Goal: Information Seeking & Learning: Learn about a topic

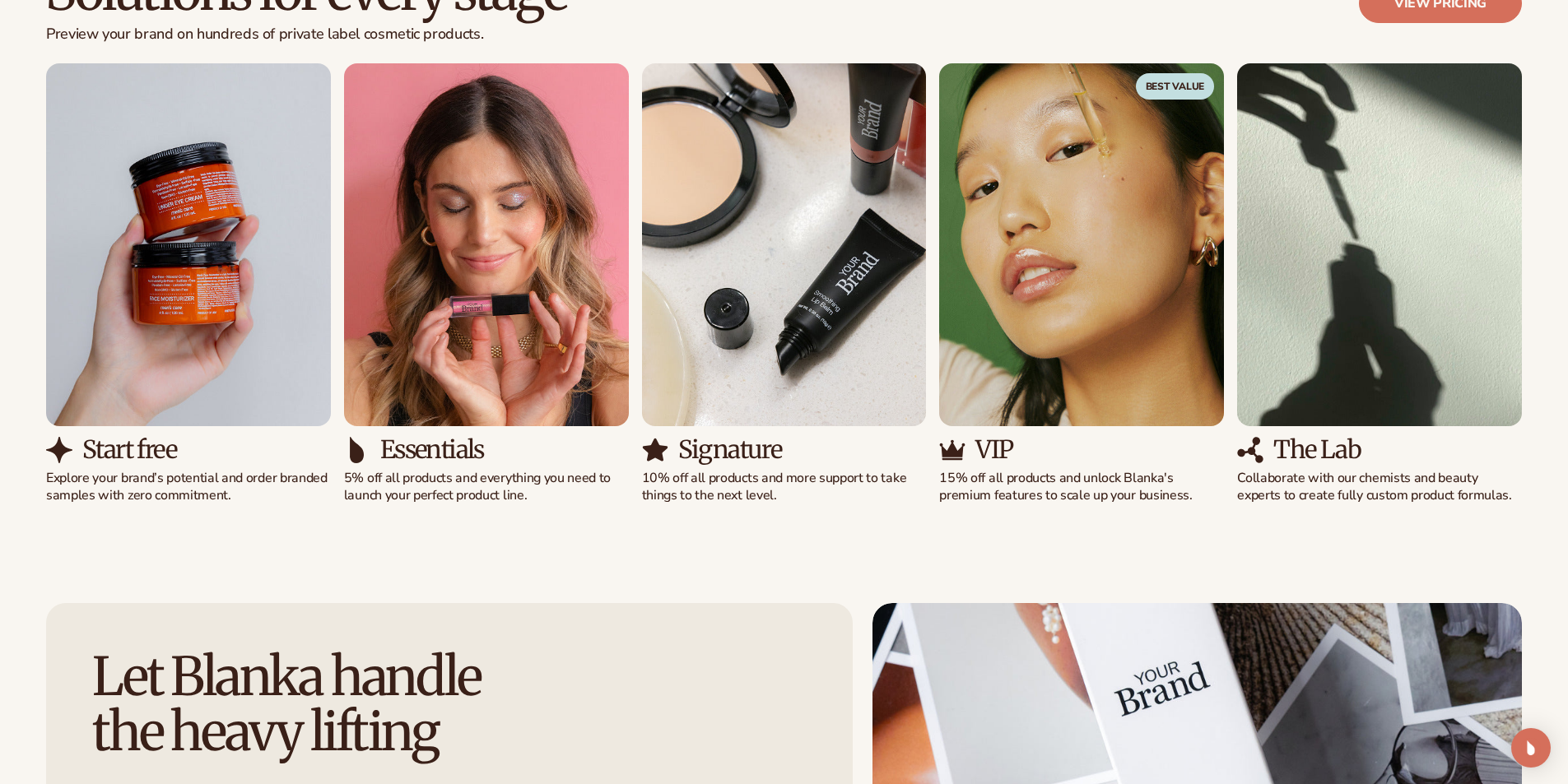
scroll to position [1563, 0]
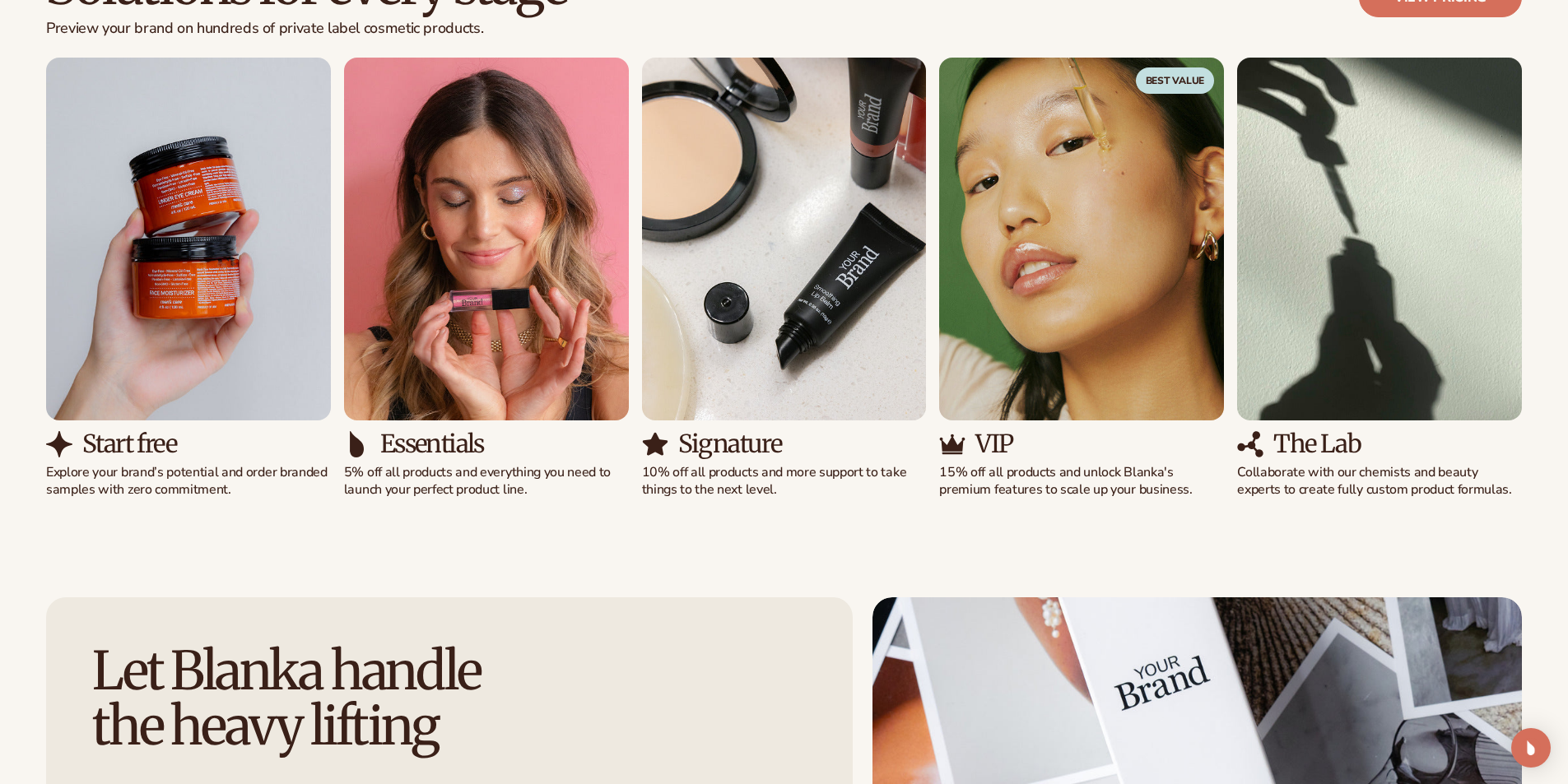
click at [449, 443] on h3 "Essentials" at bounding box center [432, 444] width 104 height 27
click at [501, 345] on img "2 / 5" at bounding box center [486, 238] width 285 height 363
click at [587, 219] on img "2 / 5" at bounding box center [486, 238] width 285 height 363
click at [431, 446] on h3 "Essentials" at bounding box center [432, 444] width 104 height 27
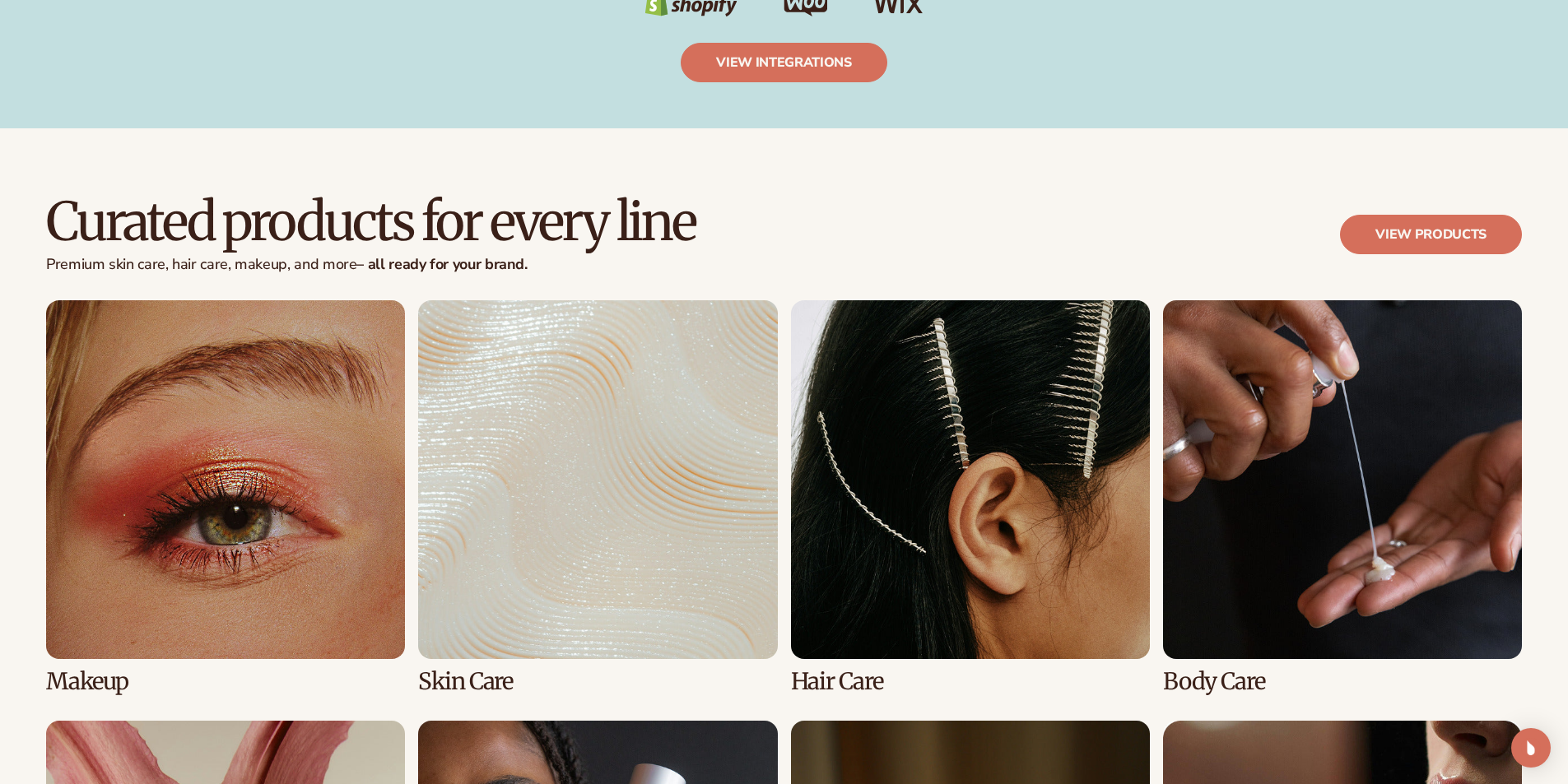
scroll to position [3373, 0]
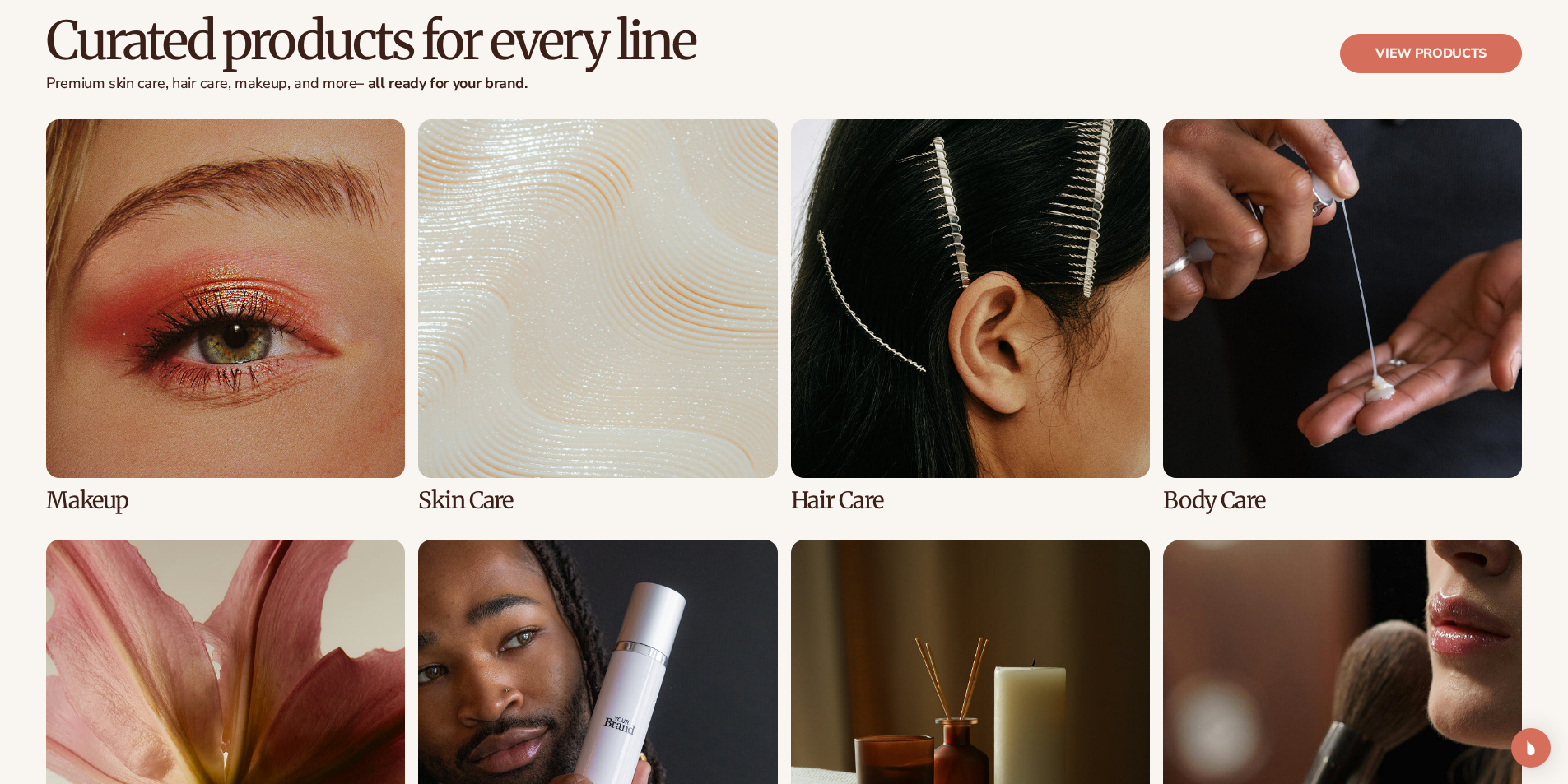
click at [271, 343] on link "1 / 8" at bounding box center [226, 316] width 359 height 394
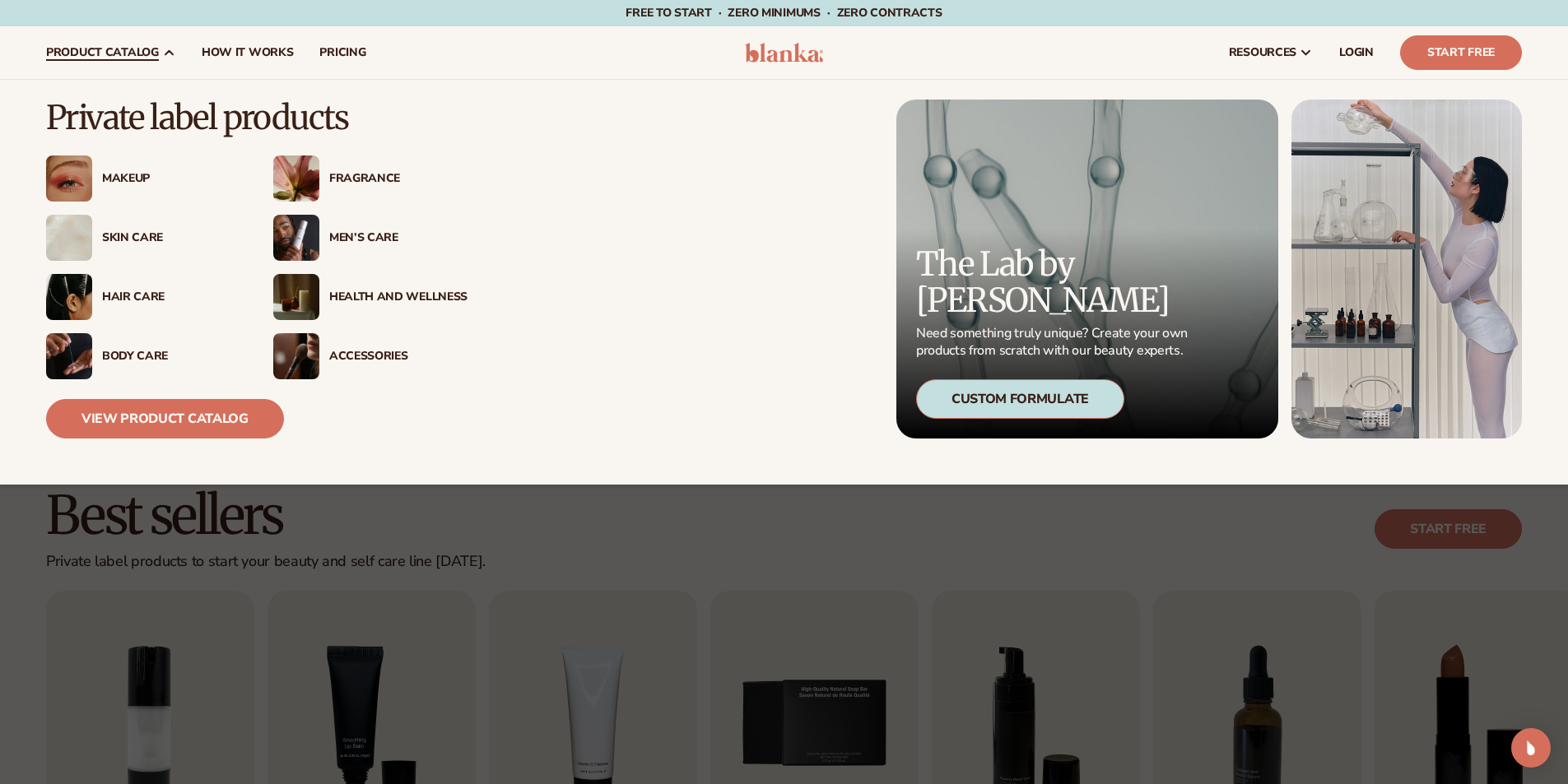
click at [74, 237] on img at bounding box center [69, 237] width 46 height 46
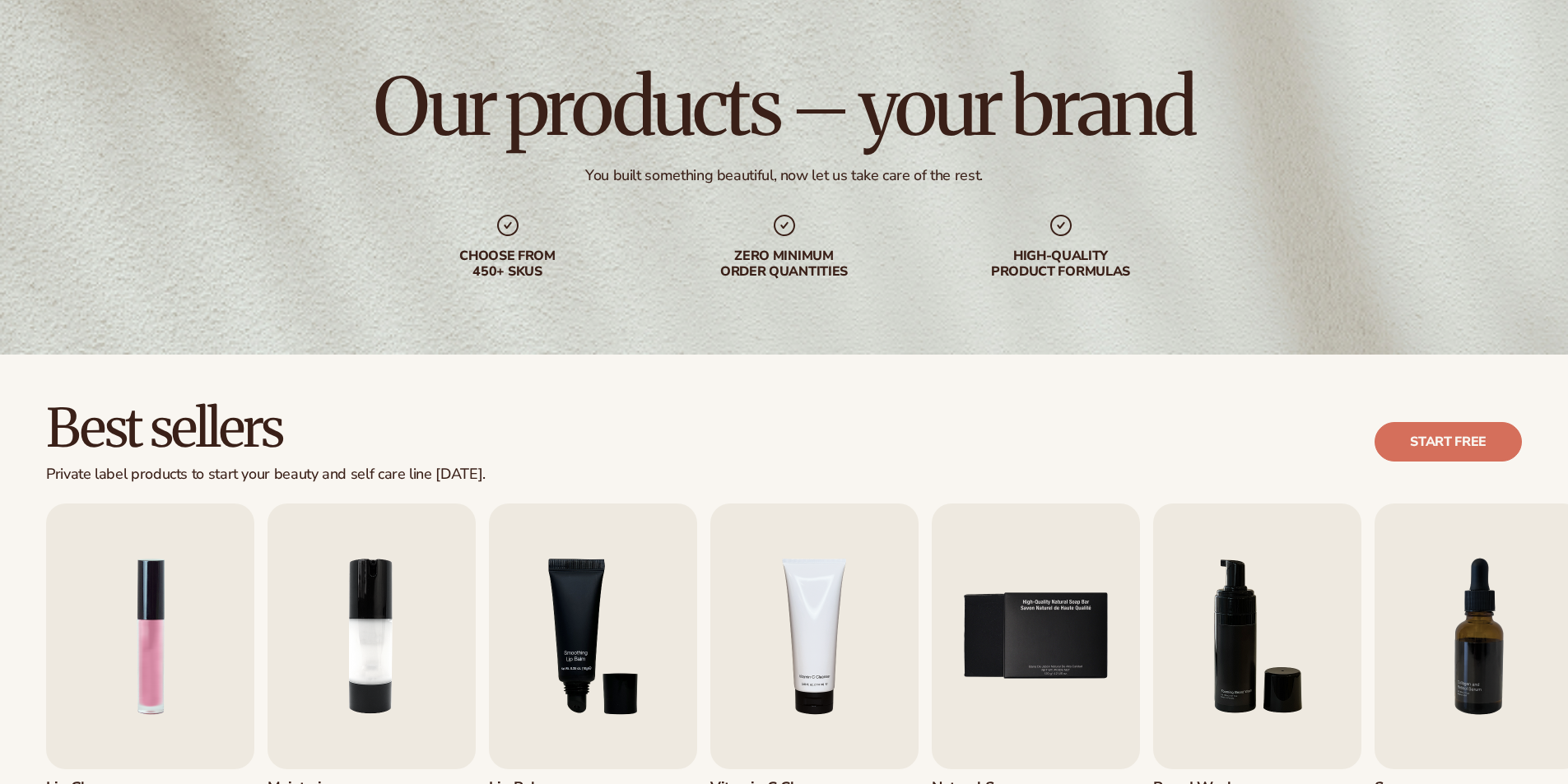
scroll to position [165, 0]
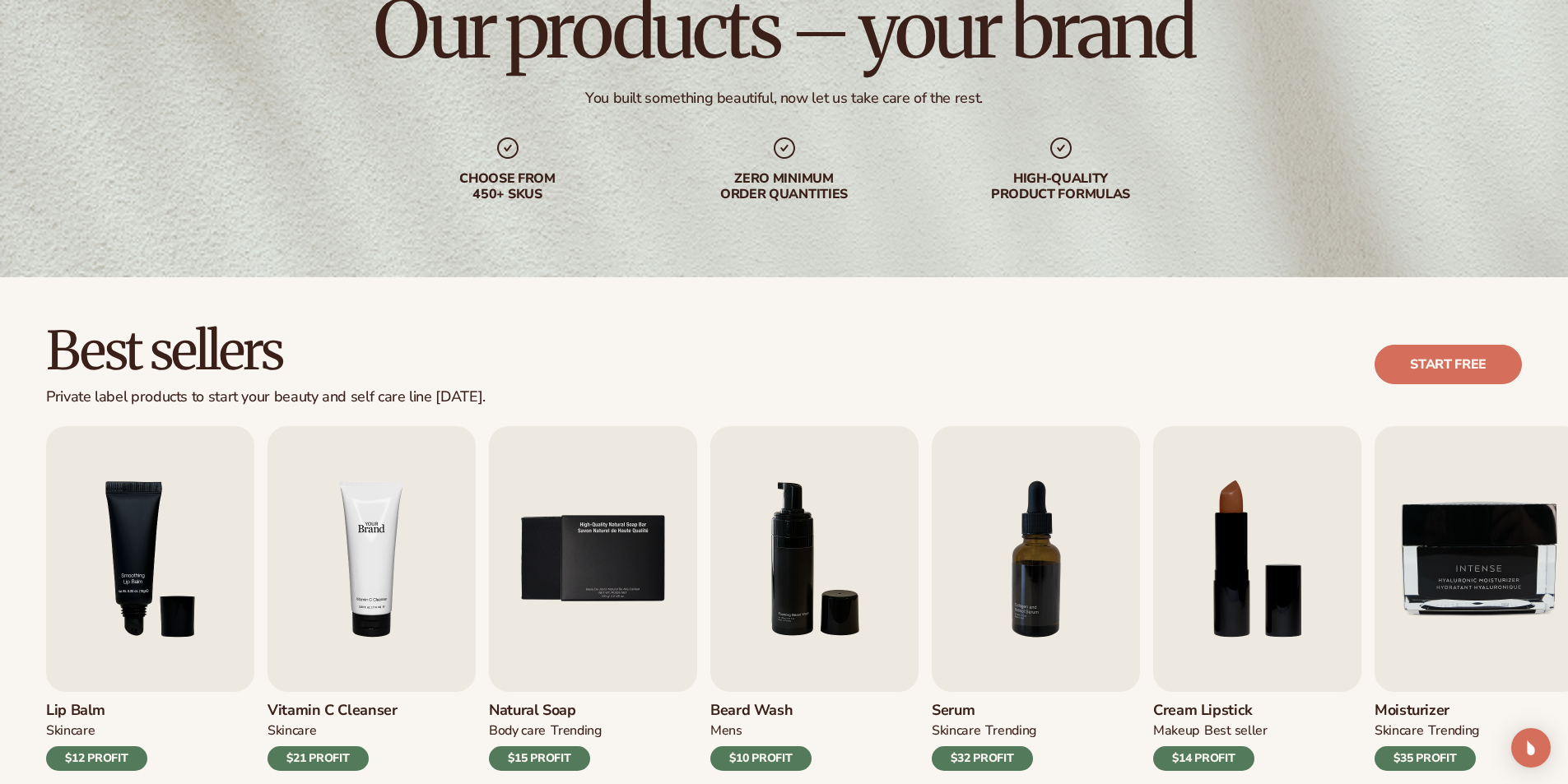
click at [370, 631] on img "4 / 9" at bounding box center [371, 559] width 208 height 266
click at [313, 753] on div "$21 PROFIT" at bounding box center [318, 759] width 101 height 25
click at [388, 625] on img "4 / 9" at bounding box center [371, 559] width 208 height 266
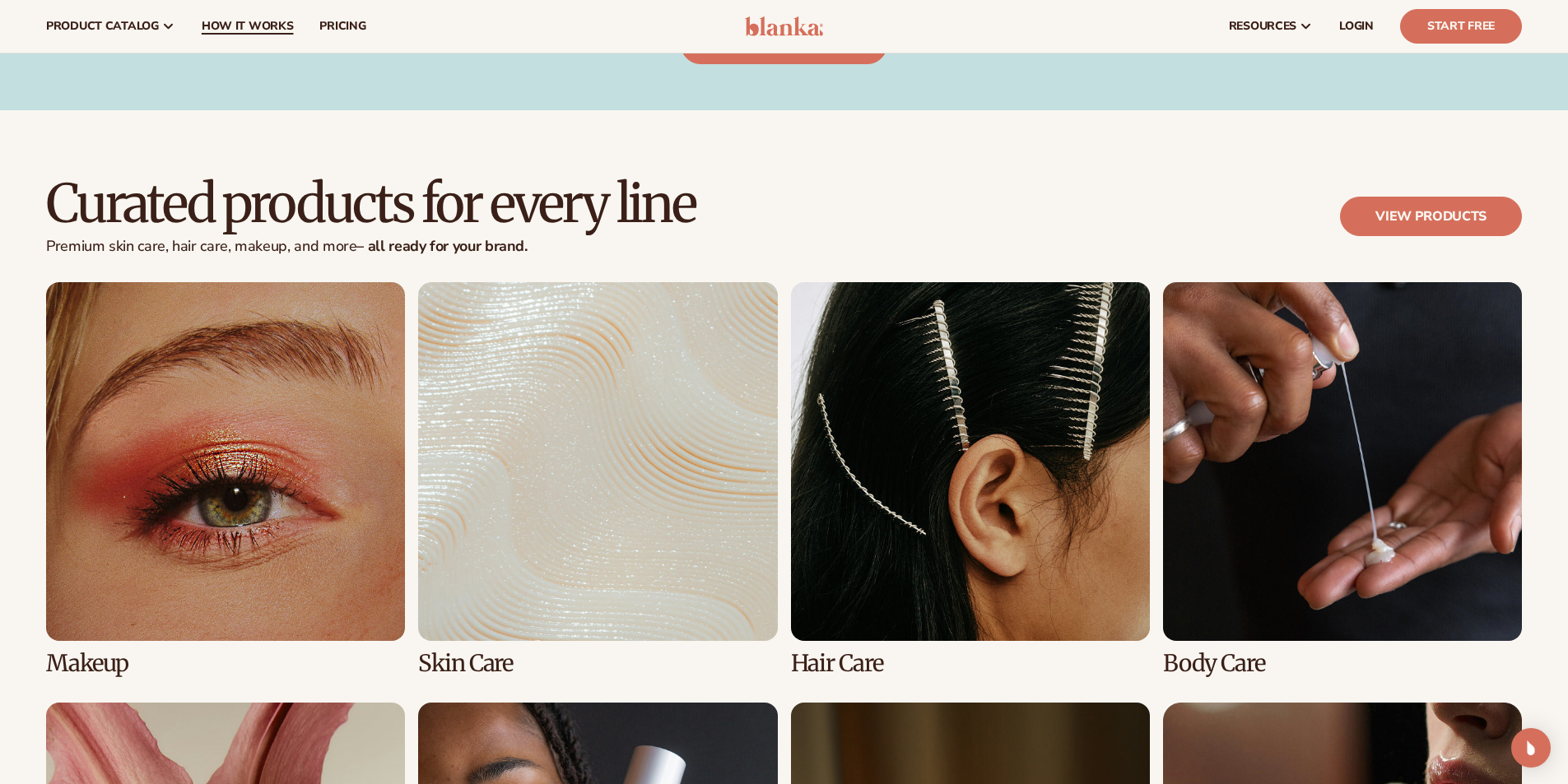
scroll to position [3209, 0]
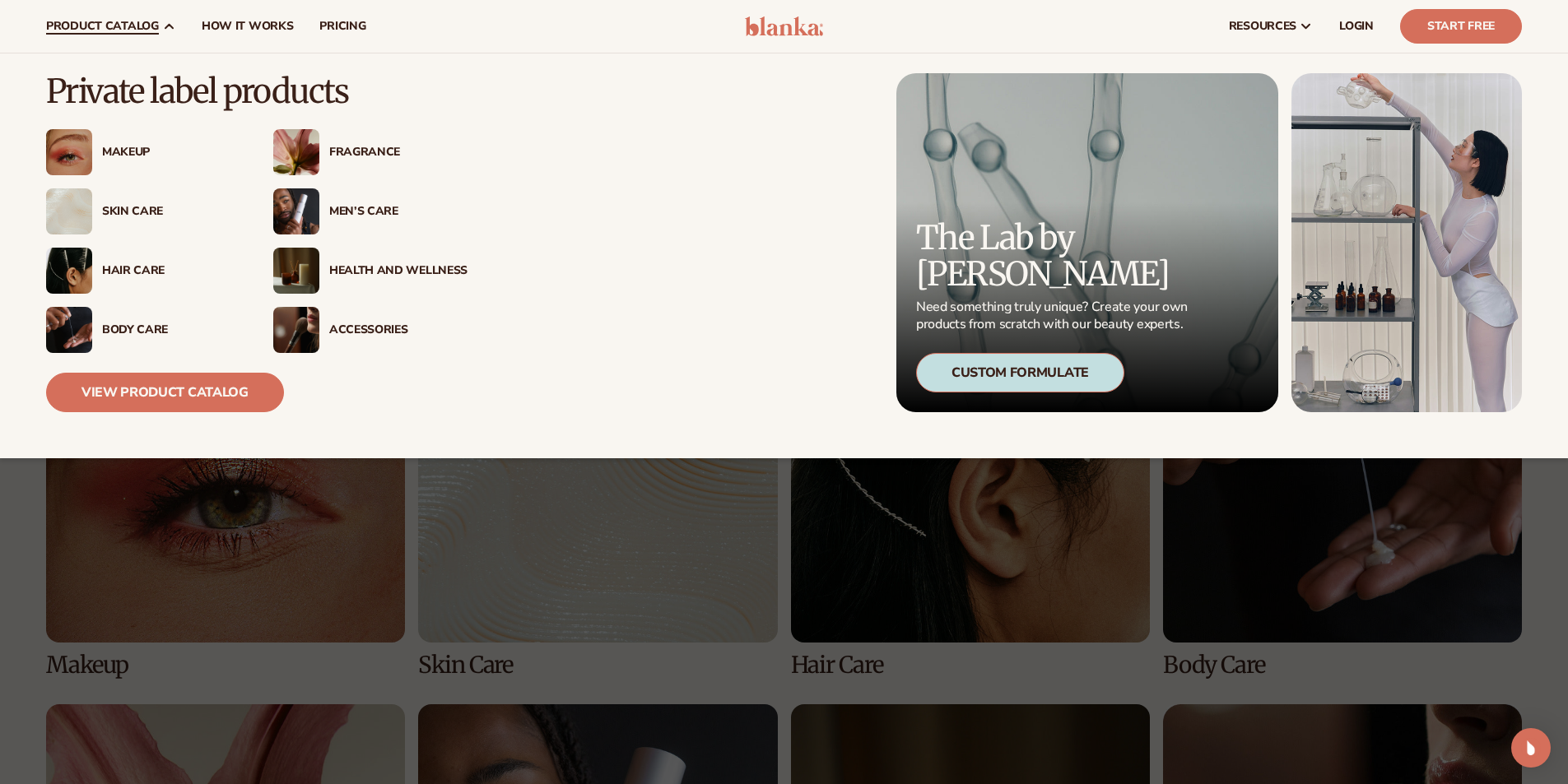
click at [130, 45] on link "product catalog" at bounding box center [110, 26] width 156 height 53
click at [207, 389] on link "View Product Catalog" at bounding box center [165, 392] width 238 height 39
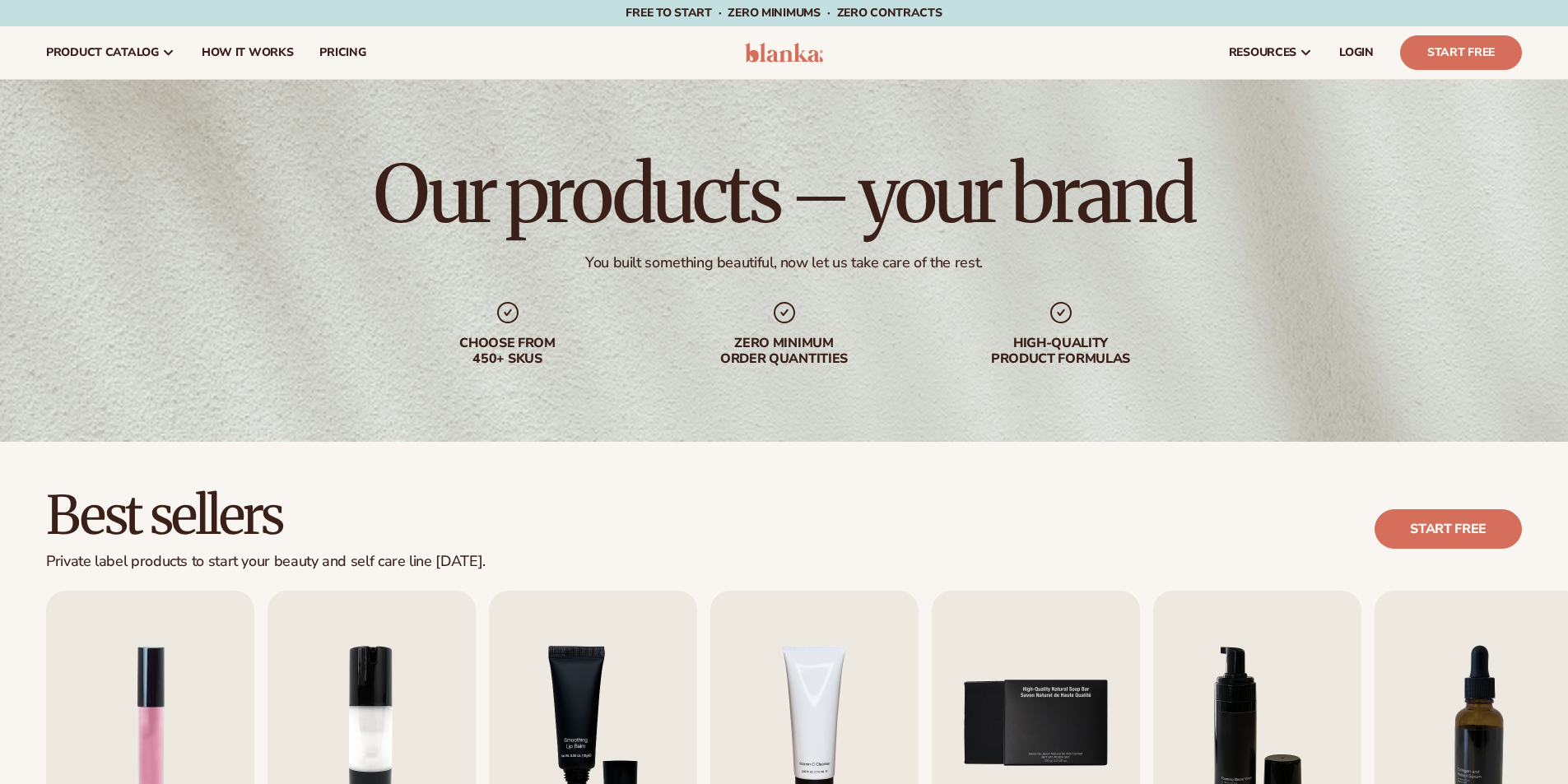
scroll to position [411, 0]
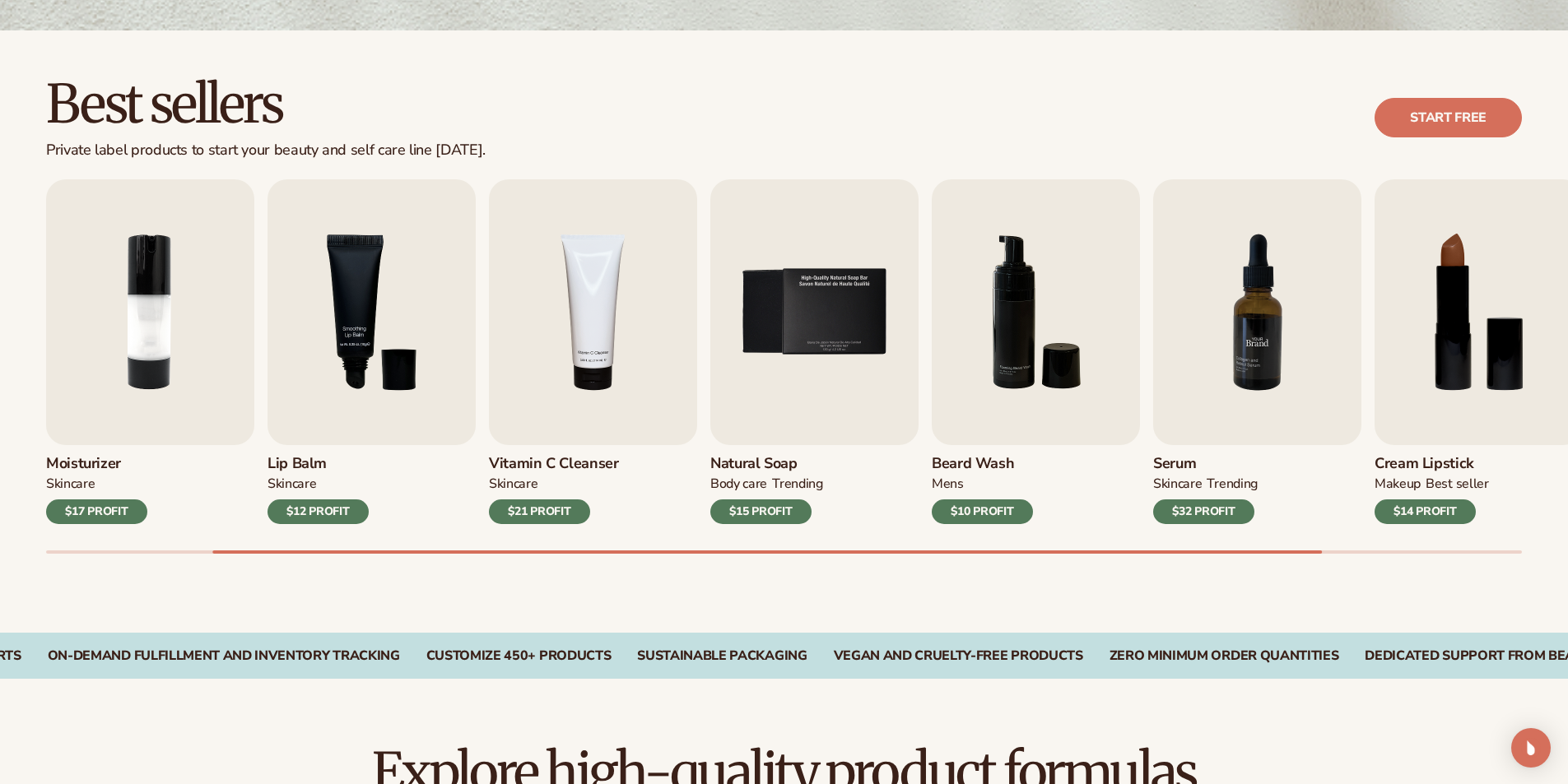
click at [1223, 391] on img "7 / 9" at bounding box center [1257, 312] width 208 height 266
click at [1245, 358] on img "7 / 9" at bounding box center [1257, 312] width 208 height 266
click at [1223, 504] on div "$32 PROFIT" at bounding box center [1203, 511] width 101 height 25
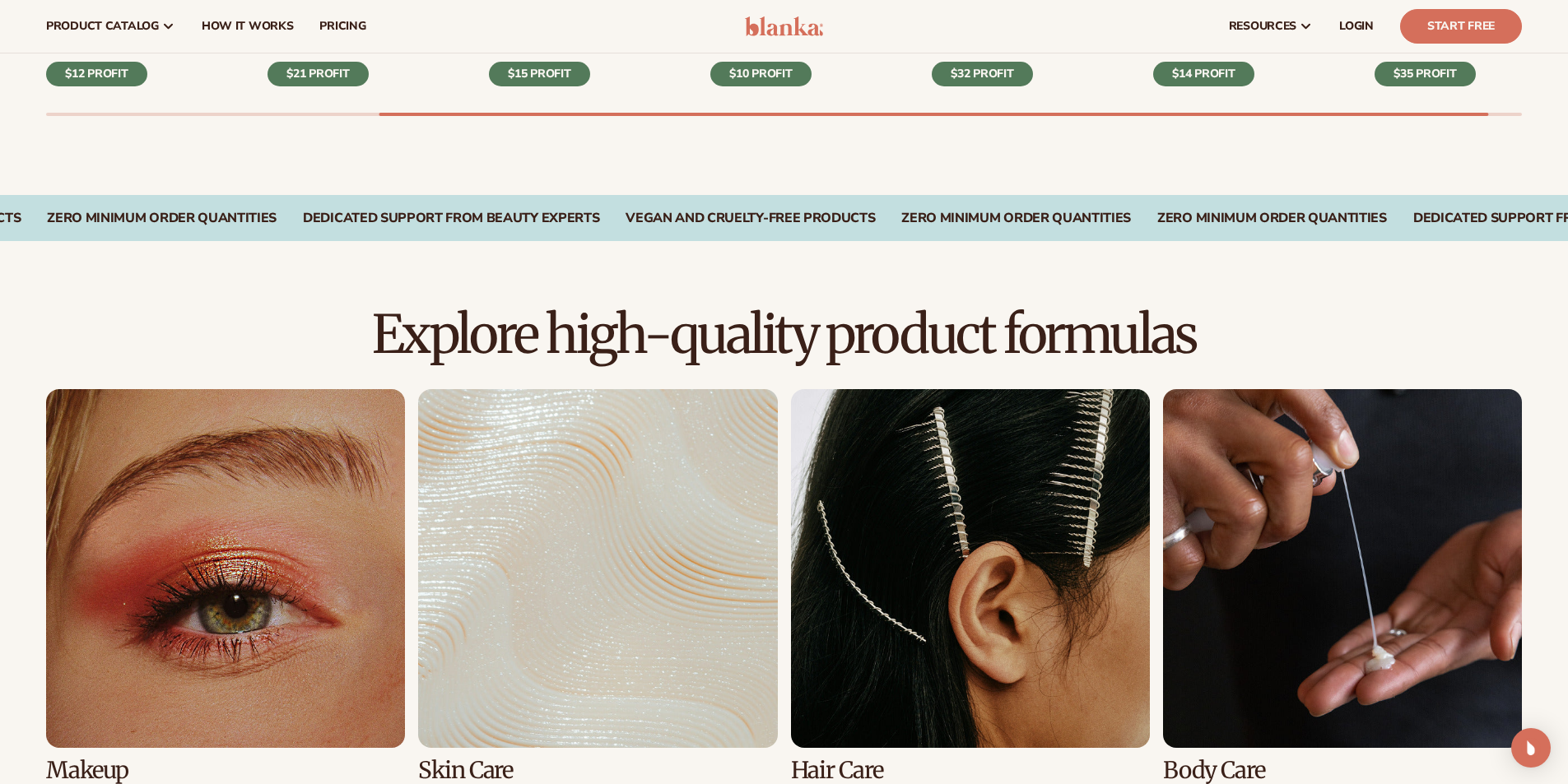
scroll to position [749, 0]
